Goal: Complete application form

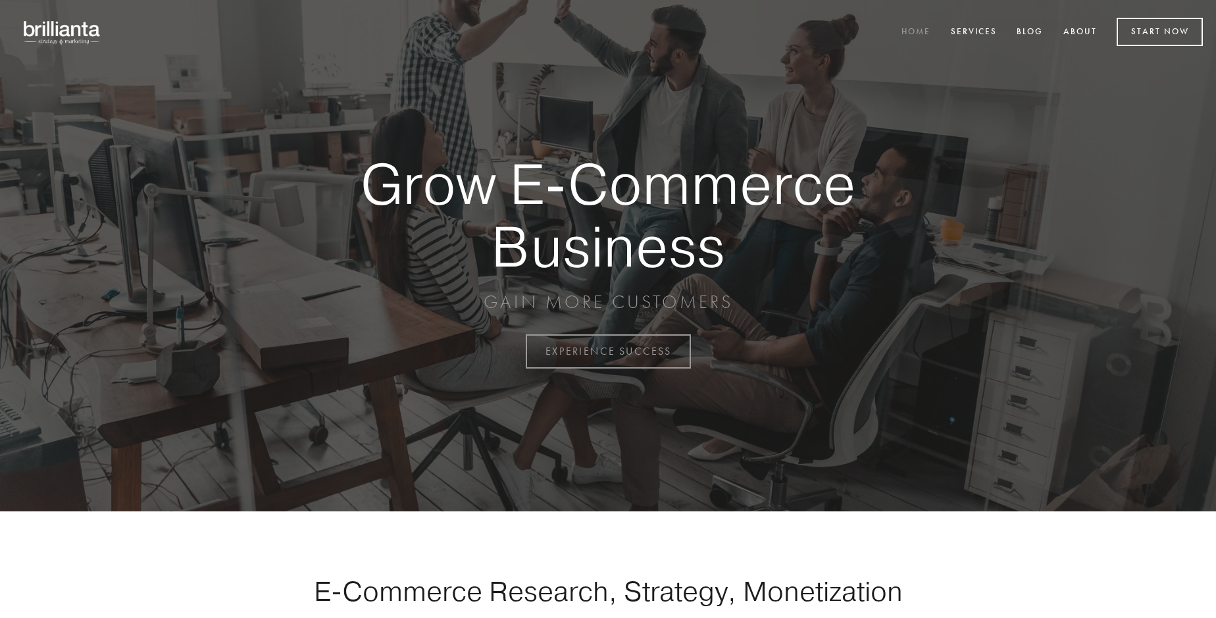
scroll to position [3449, 0]
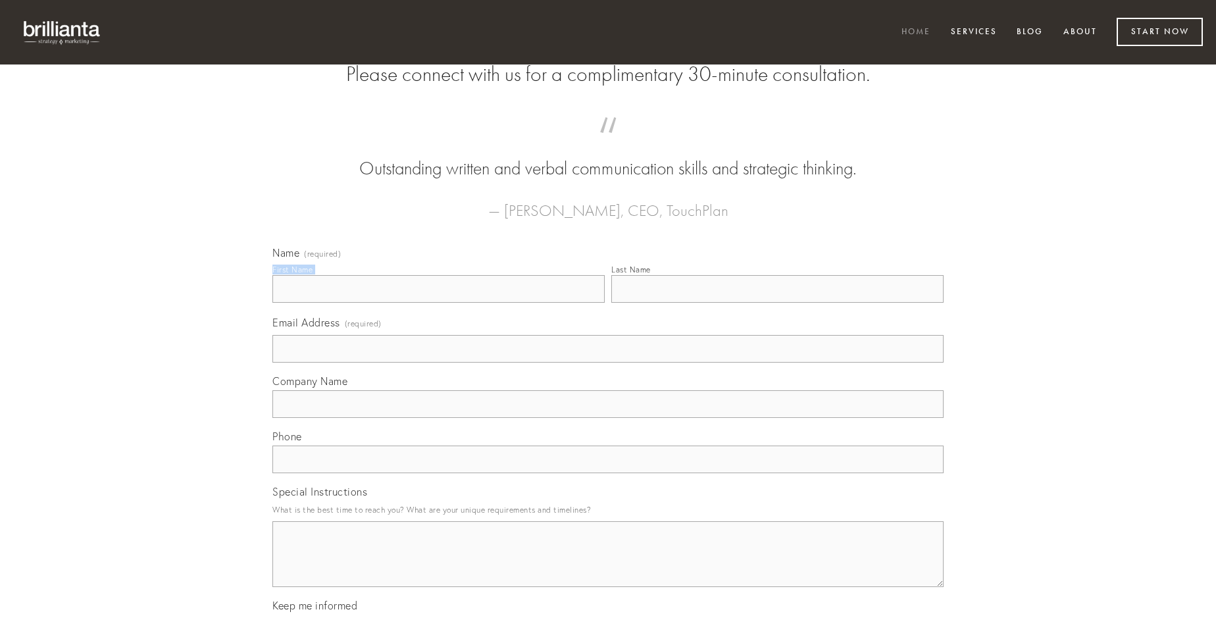
type input "[PERSON_NAME]"
click at [777, 303] on input "Last Name" at bounding box center [777, 289] width 332 height 28
type input "[PERSON_NAME]"
click at [608, 363] on input "Email Address (required)" at bounding box center [607, 349] width 671 height 28
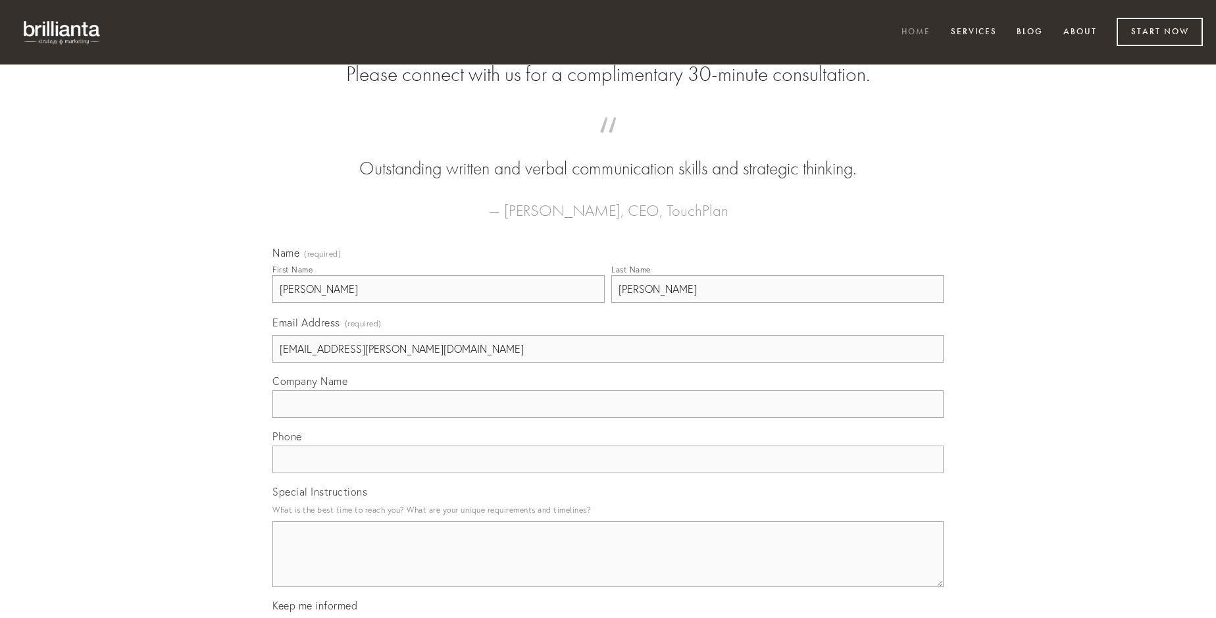
type input "[EMAIL_ADDRESS][PERSON_NAME][DOMAIN_NAME]"
click at [608, 418] on input "Company Name" at bounding box center [607, 404] width 671 height 28
type input "averto"
click at [608, 473] on input "text" at bounding box center [607, 459] width 671 height 28
click at [608, 566] on textarea "Special Instructions" at bounding box center [607, 554] width 671 height 66
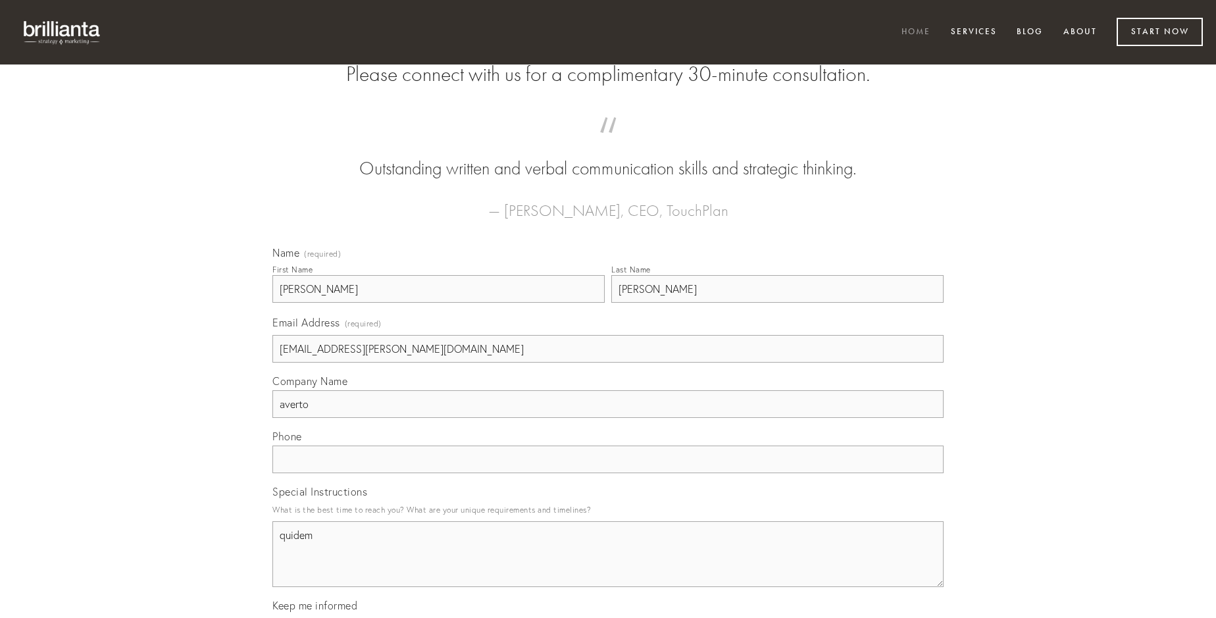
type textarea "quidem"
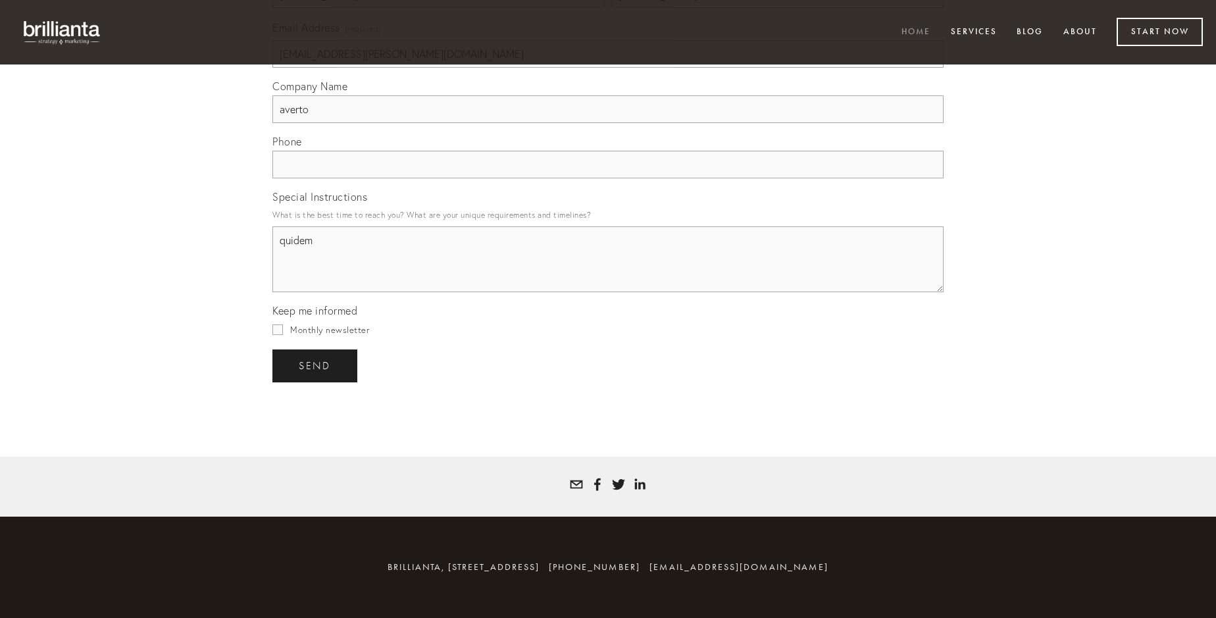
click at [316, 365] on span "send" at bounding box center [315, 366] width 32 height 12
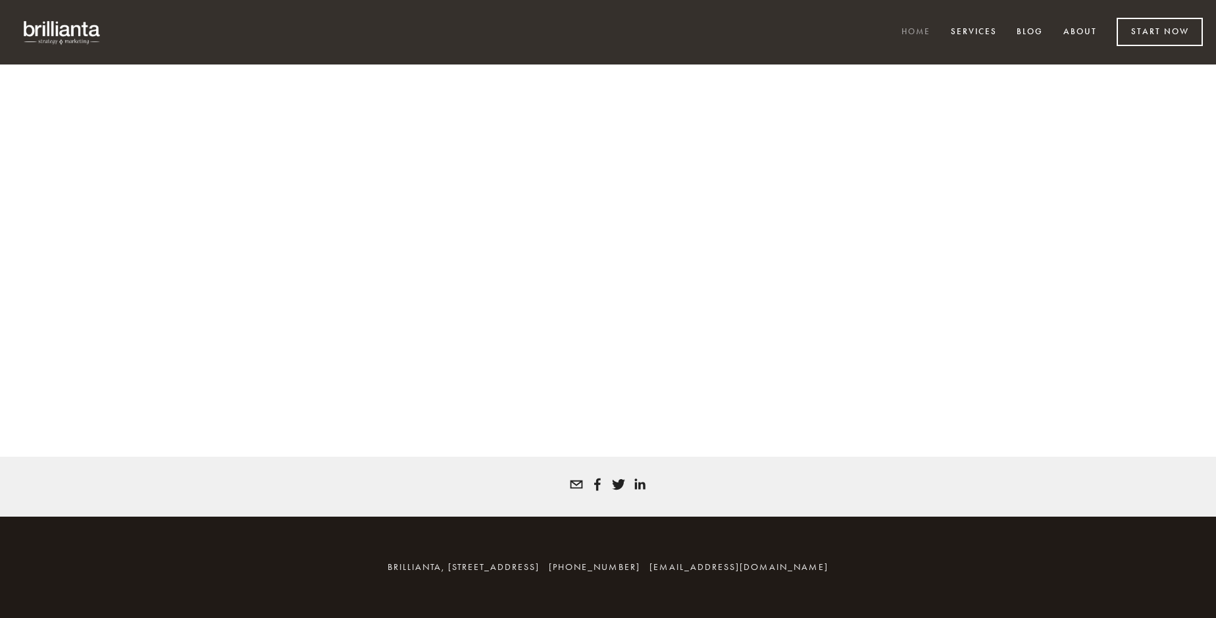
scroll to position [3432, 0]
